Goal: Check status: Check status

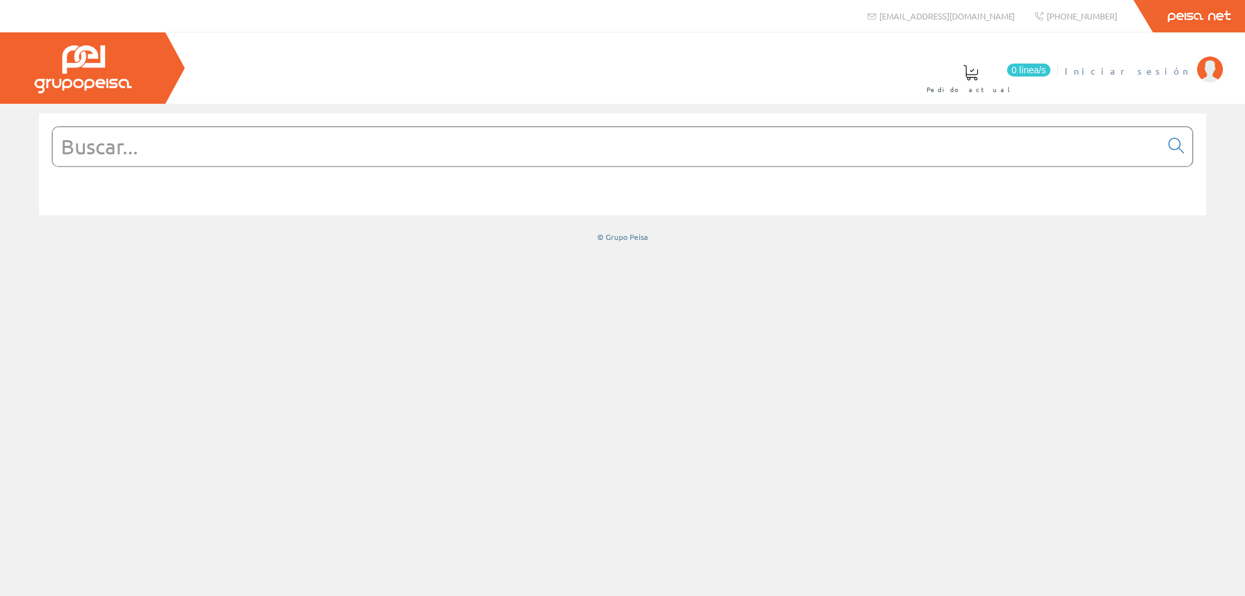
click at [1144, 68] on span "Iniciar sesión" at bounding box center [1128, 70] width 126 height 13
click at [1167, 62] on link "INSTALAC.ELECTRICAS BADENES SL" at bounding box center [1076, 60] width 293 height 12
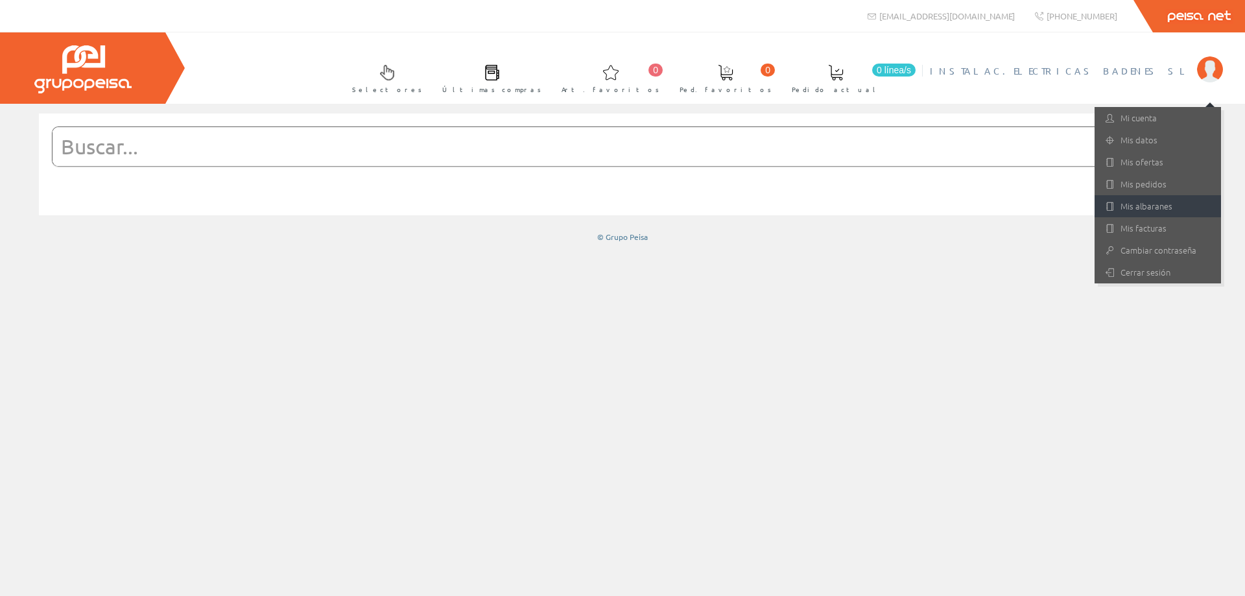
click at [1161, 204] on link "Mis albaranes" at bounding box center [1158, 206] width 126 height 22
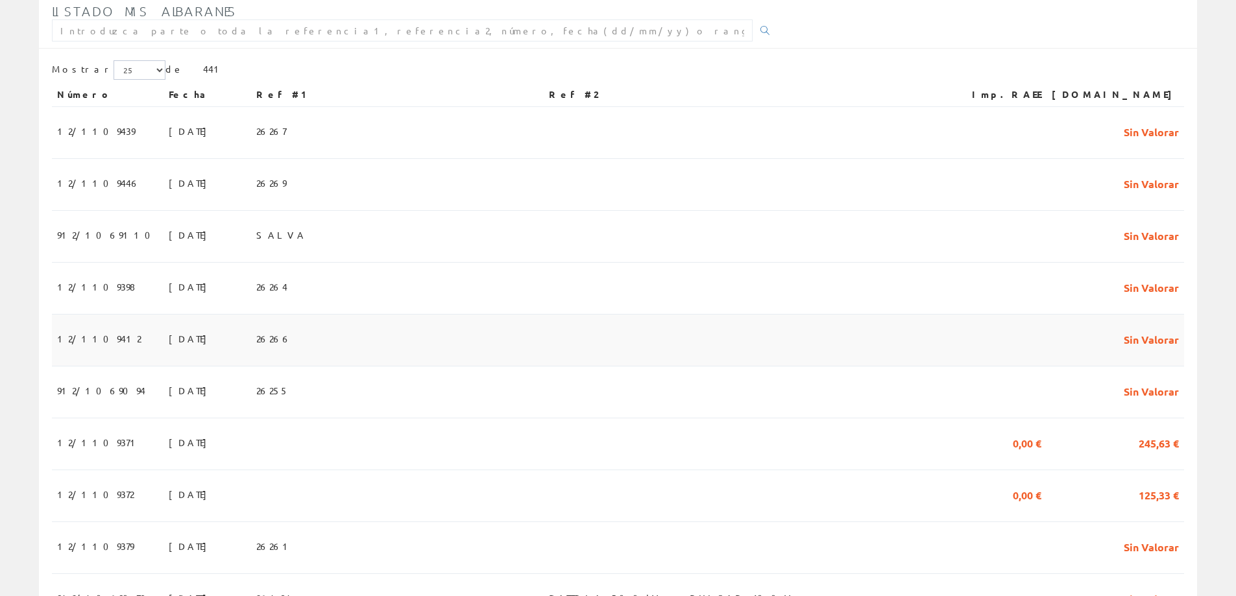
scroll to position [389, 0]
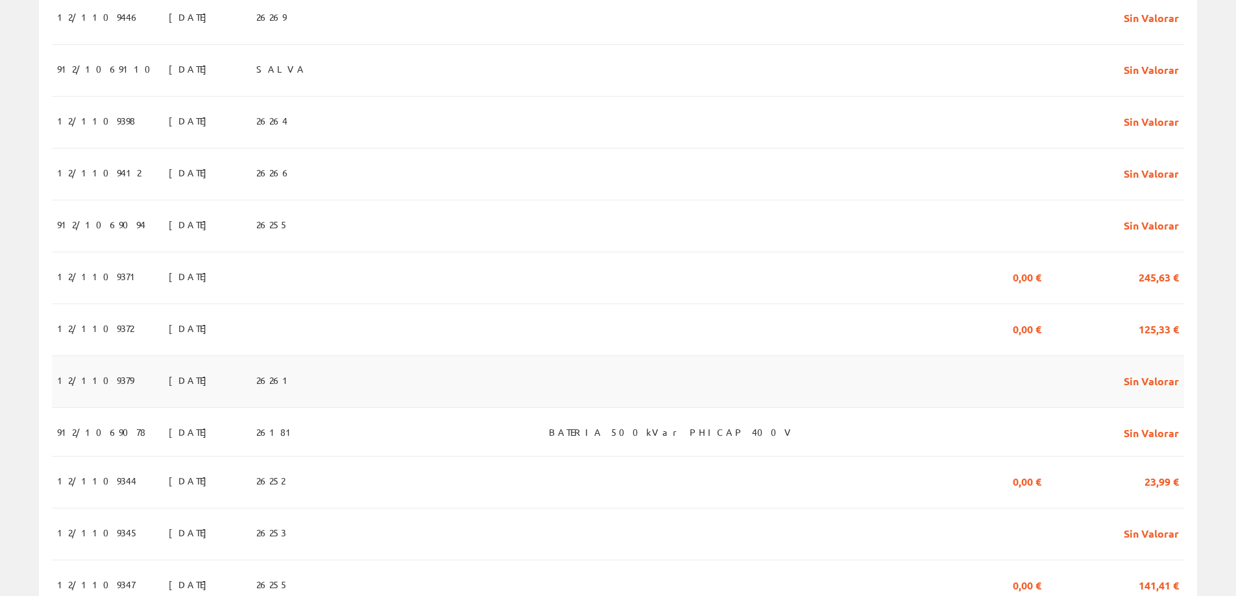
click at [98, 387] on span "12/1109379" at bounding box center [95, 380] width 77 height 22
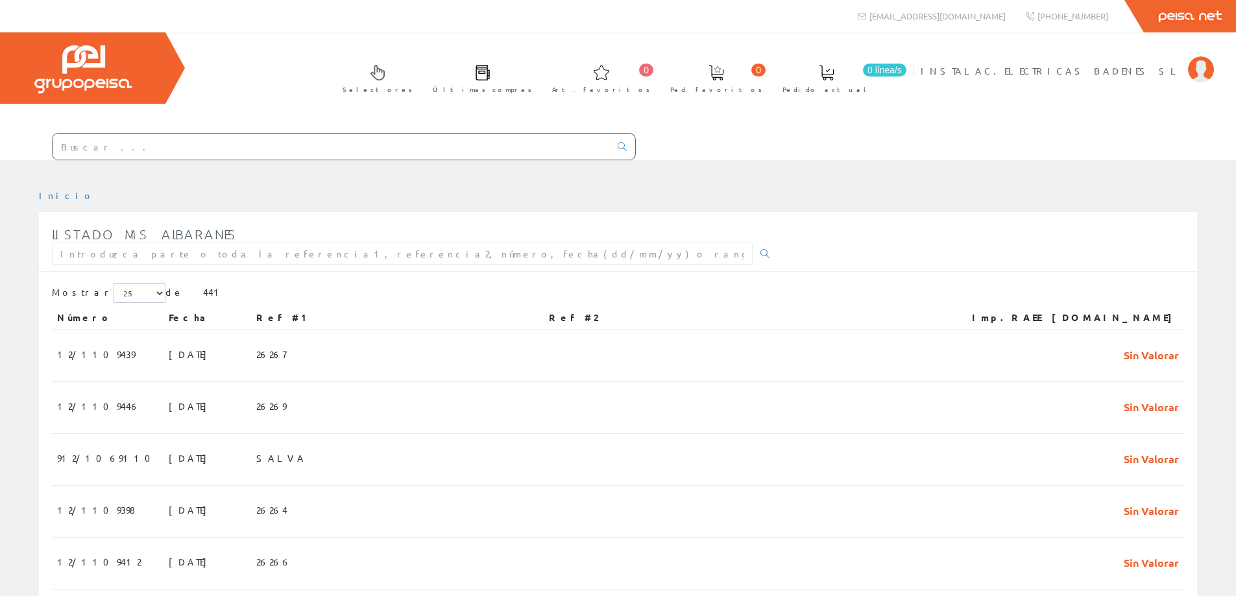
scroll to position [389, 0]
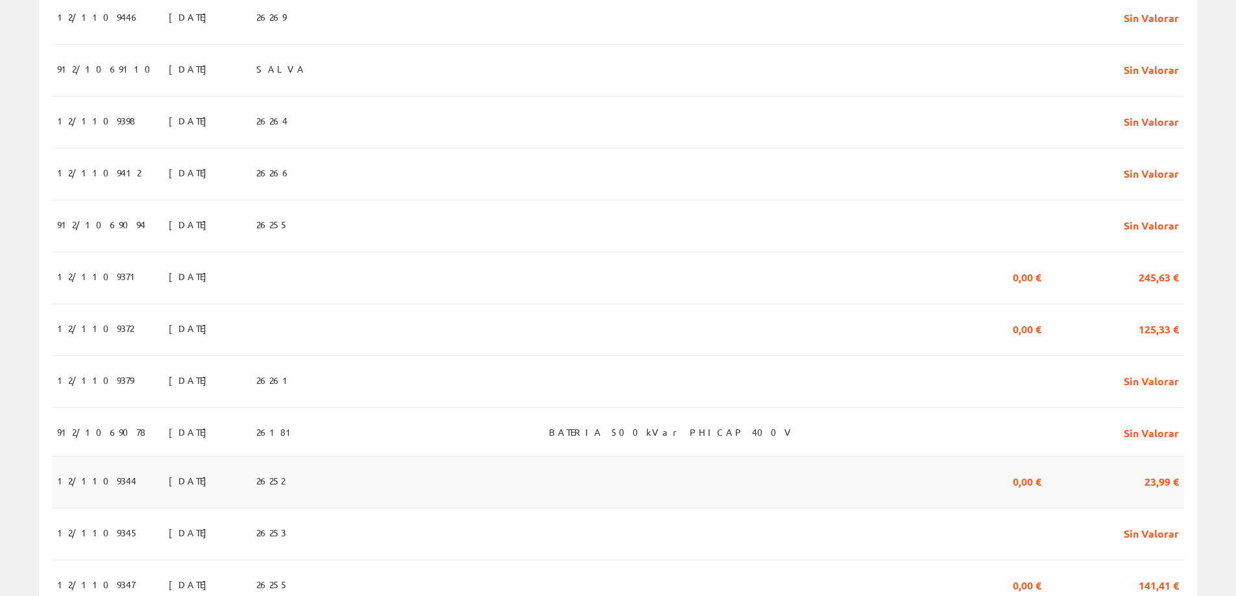
click at [106, 488] on span "12/1109344" at bounding box center [96, 481] width 79 height 22
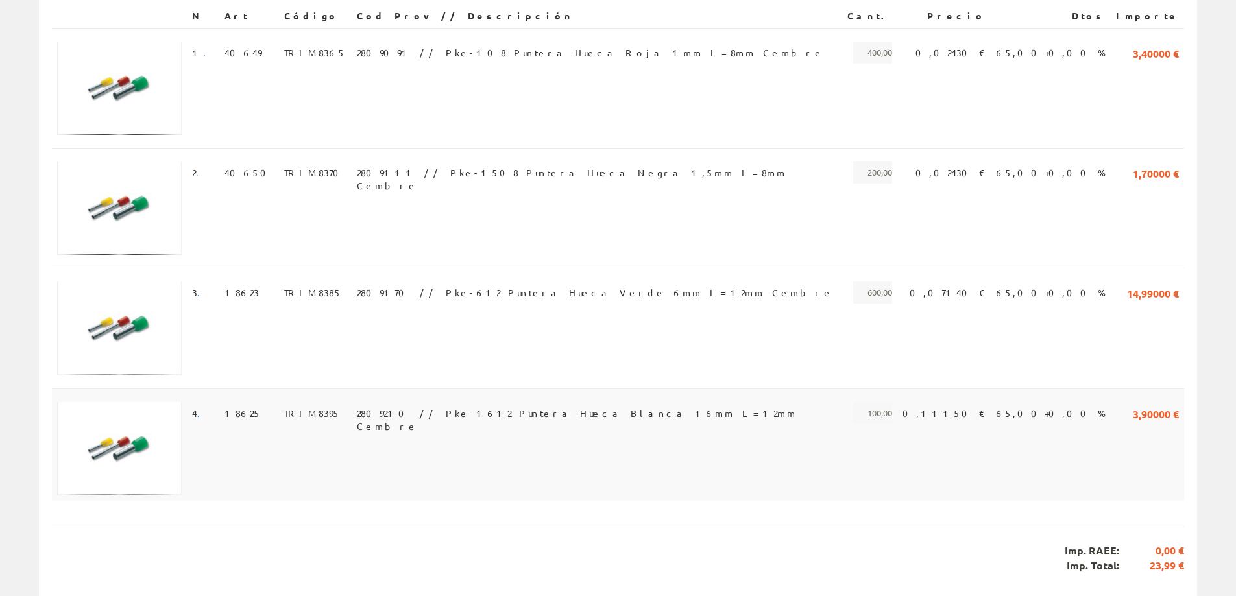
scroll to position [324, 0]
